Goal: Find specific page/section: Find specific page/section

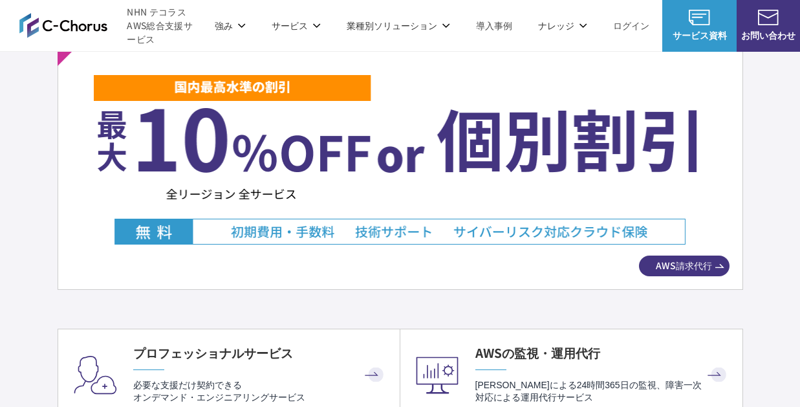
scroll to position [2374, 0]
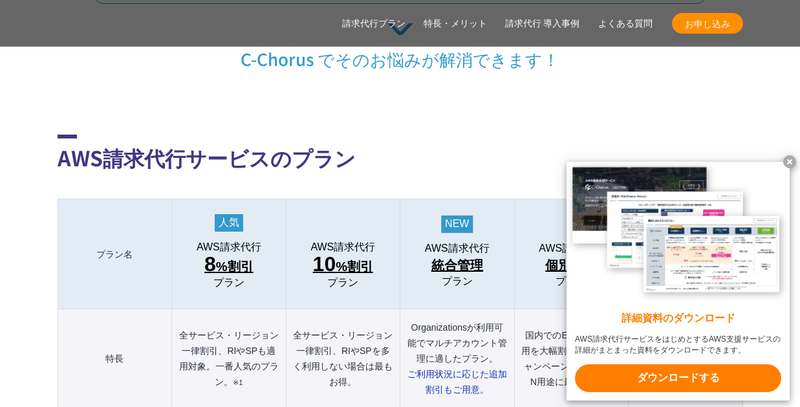
scroll to position [1275, 0]
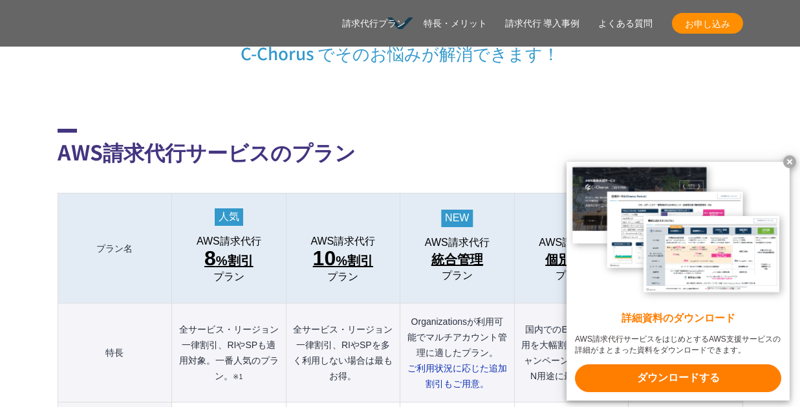
click at [794, 155] on x-t at bounding box center [789, 161] width 13 height 13
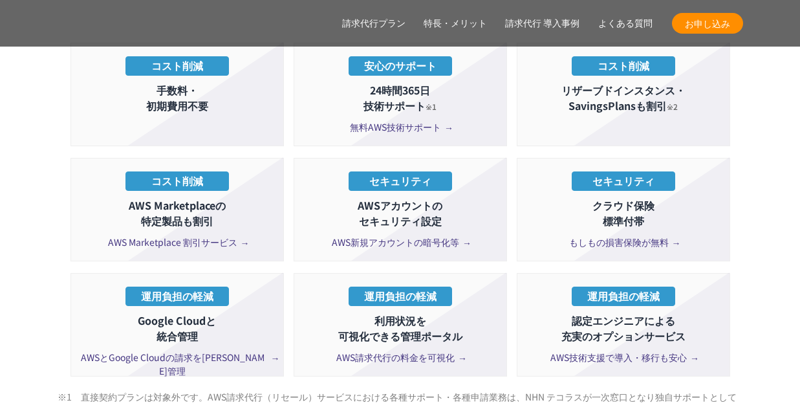
scroll to position [2389, 0]
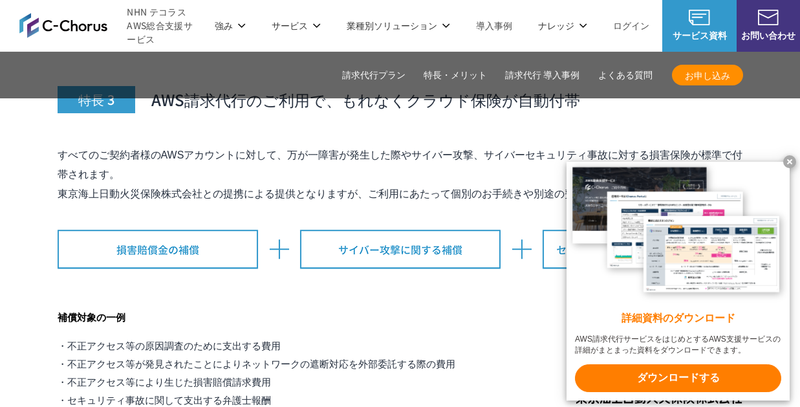
click at [788, 159] on x-t at bounding box center [789, 161] width 13 height 13
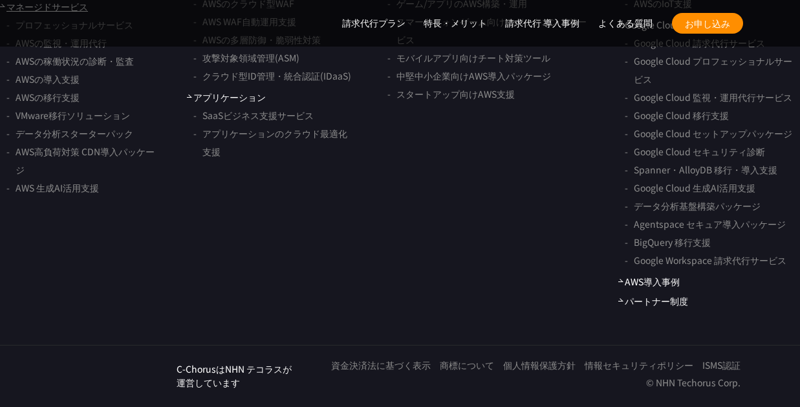
scroll to position [10456, 0]
